Goal: Navigation & Orientation: Find specific page/section

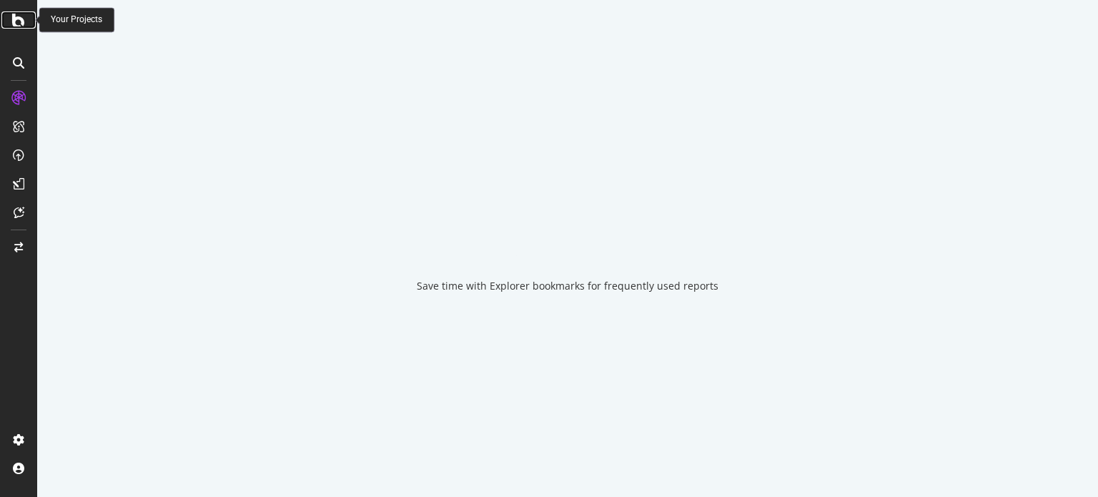
click at [17, 18] on icon at bounding box center [18, 19] width 13 height 17
